Goal: Ask a question

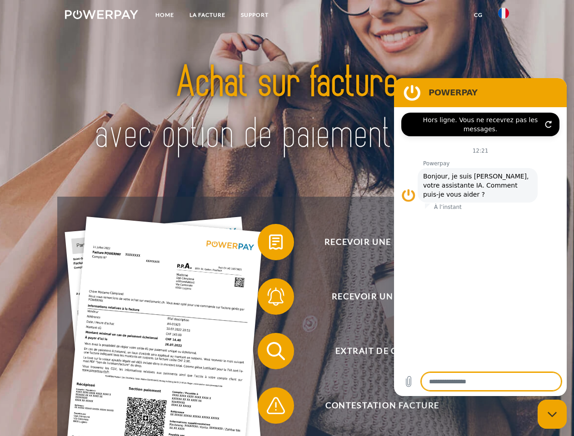
click at [101, 16] on img at bounding box center [101, 14] width 73 height 9
click at [503, 16] on img at bounding box center [503, 13] width 11 height 11
click at [478, 15] on link "CG" at bounding box center [478, 15] width 24 height 16
click at [269, 244] on span at bounding box center [261, 241] width 45 height 45
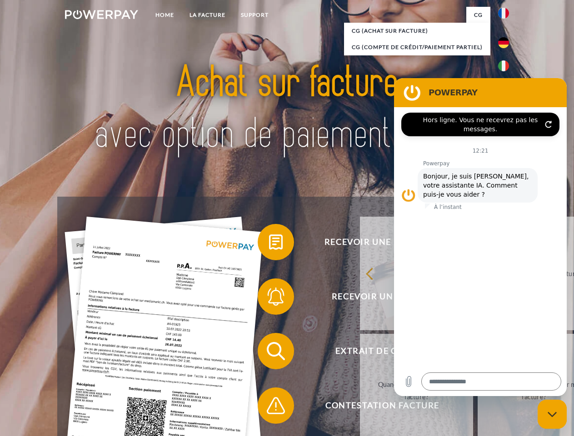
click at [269, 299] on div "Recevoir une facture ? Recevoir un rappel? Extrait de compte retour" at bounding box center [286, 379] width 459 height 364
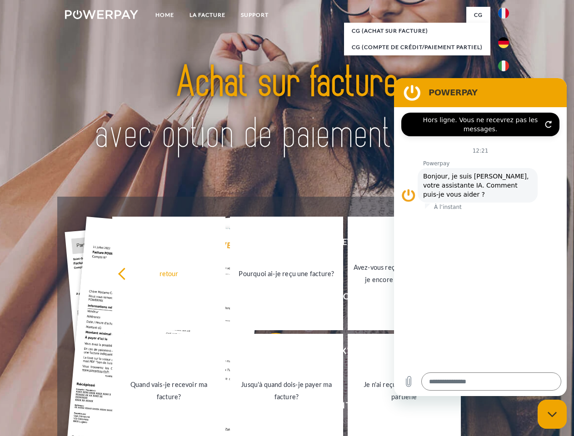
click at [269, 353] on link "Jusqu'à quand dois-je payer ma facture?" at bounding box center [286, 391] width 113 height 114
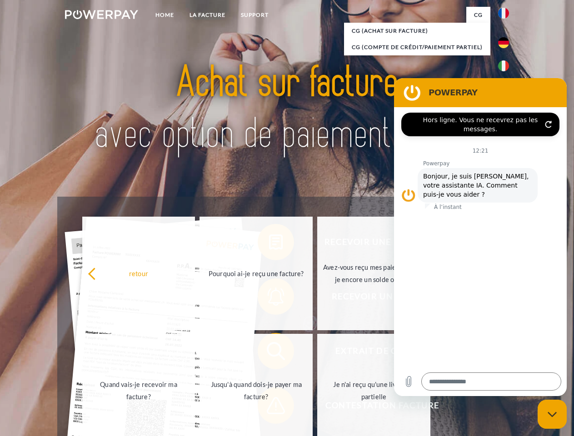
click at [269, 408] on span at bounding box center [261, 405] width 45 height 45
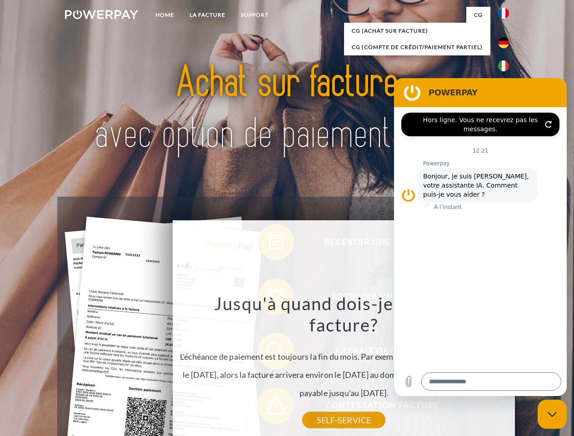
click at [552, 414] on icon "Fermer la fenêtre de messagerie" at bounding box center [553, 415] width 10 height 6
type textarea "*"
